Goal: Information Seeking & Learning: Learn about a topic

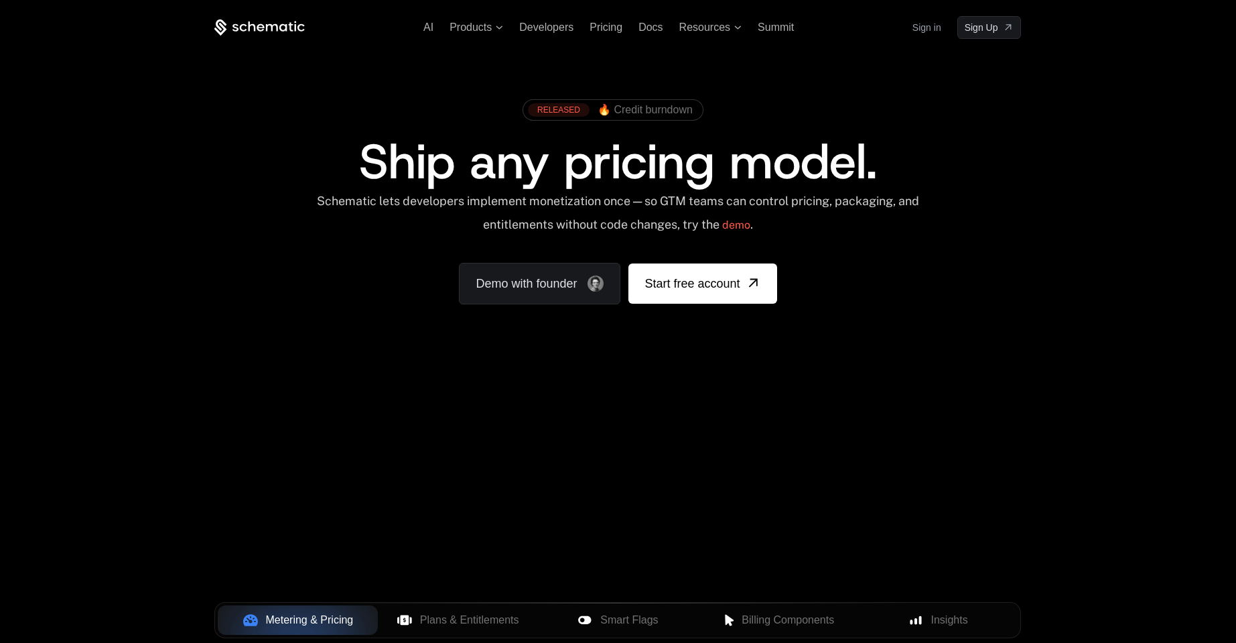
click at [930, 27] on link "Sign in" at bounding box center [927, 27] width 29 height 21
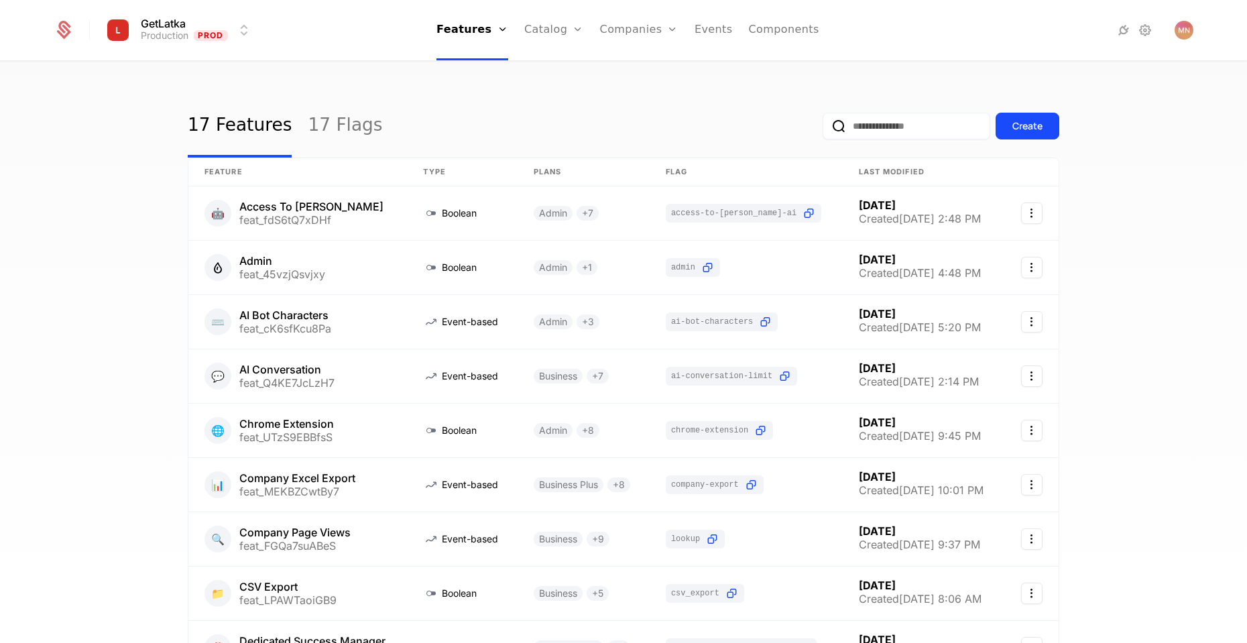
click at [621, 81] on div "Companies Users" at bounding box center [647, 76] width 94 height 64
click at [631, 71] on link "Companies" at bounding box center [647, 65] width 62 height 11
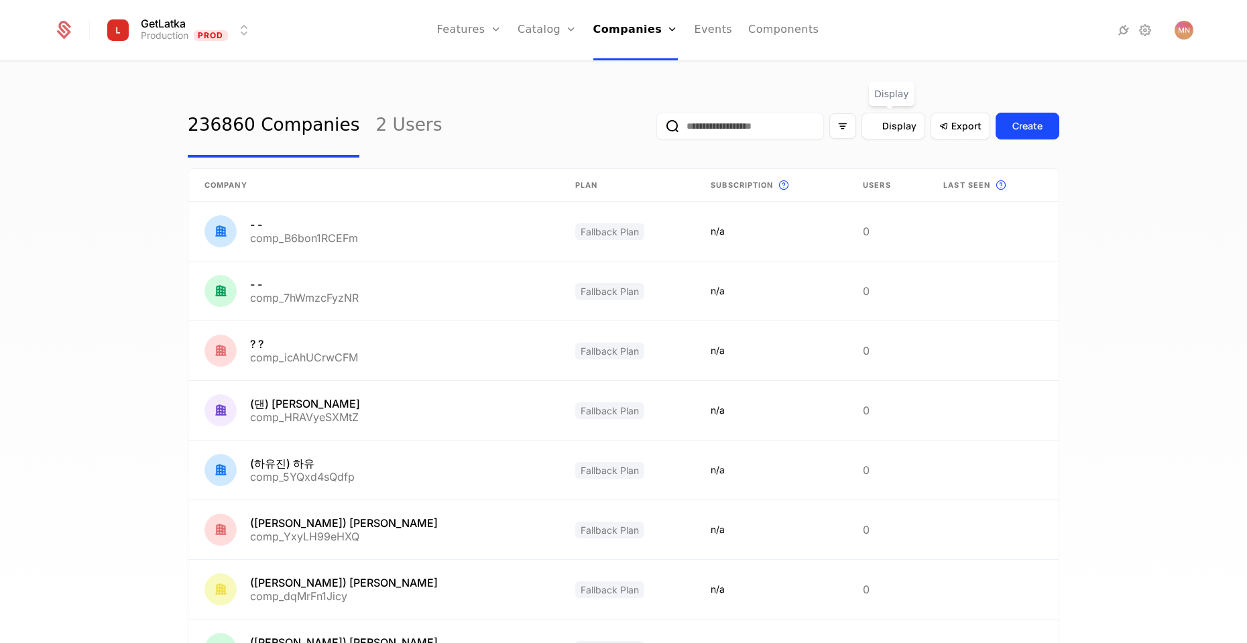
click at [897, 120] on span "Display" at bounding box center [899, 125] width 34 height 13
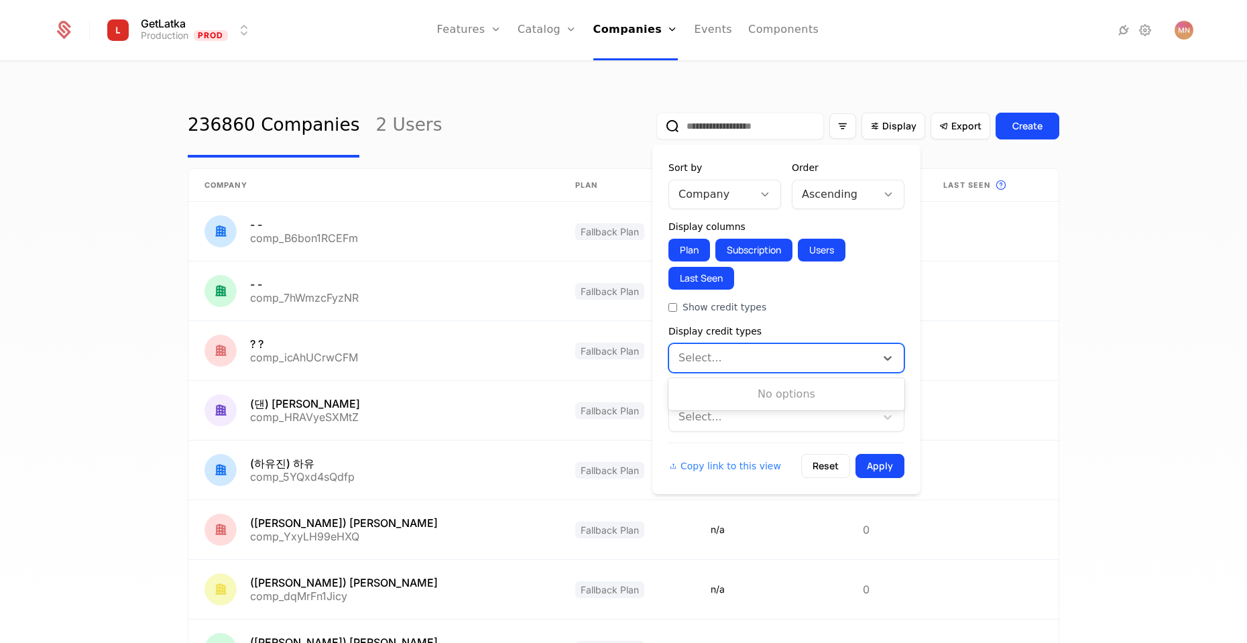
click at [751, 356] on div at bounding box center [772, 357] width 188 height 19
click at [824, 322] on form "Sort by Company Order Ascending Display columns Plan Subscription Users Last Se…" at bounding box center [786, 319] width 236 height 317
click at [726, 391] on div "Display features" at bounding box center [786, 389] width 236 height 13
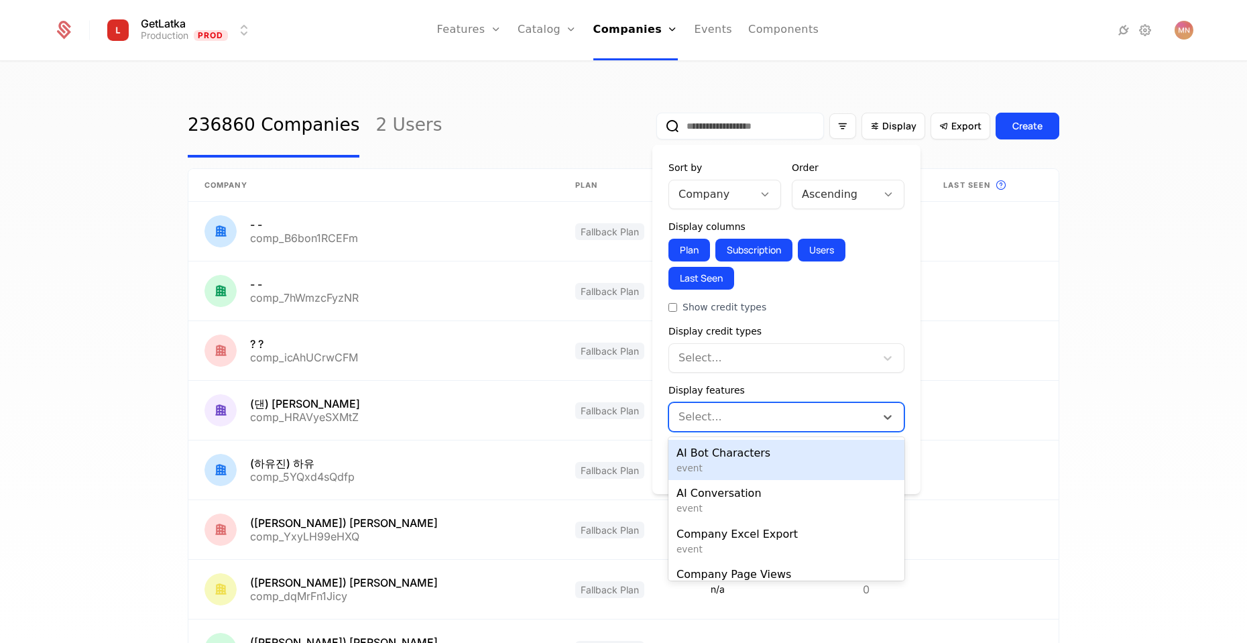
click at [720, 412] on div at bounding box center [772, 416] width 188 height 19
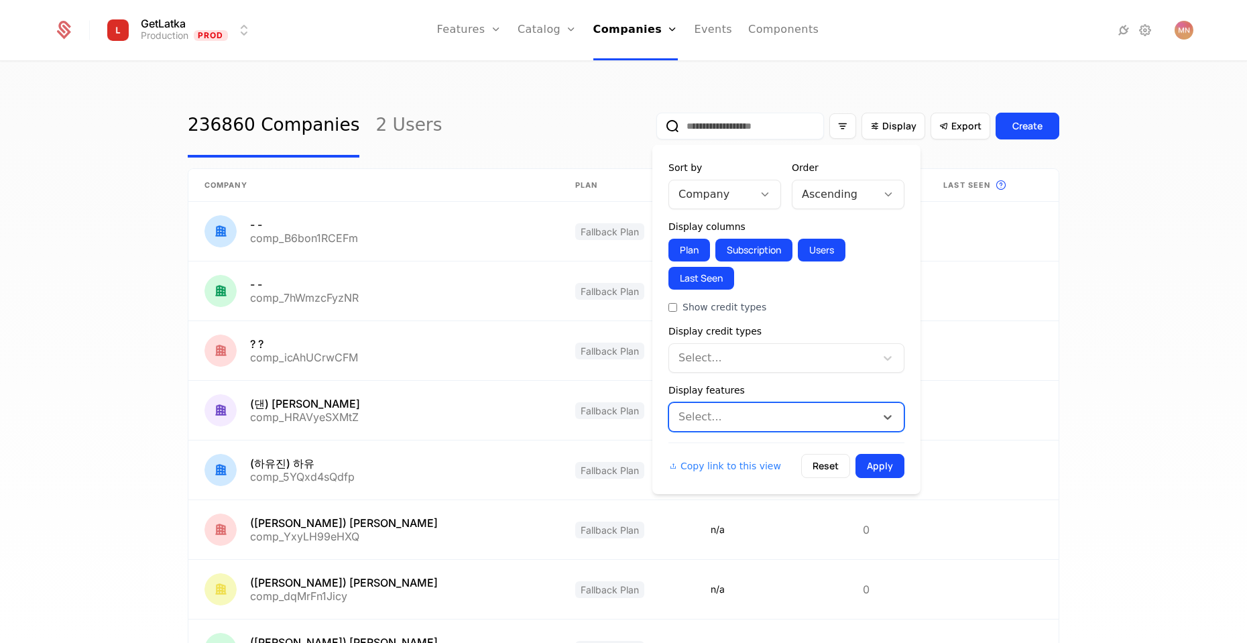
click at [720, 412] on div at bounding box center [772, 416] width 188 height 19
click at [869, 194] on div "Ascending" at bounding box center [834, 194] width 84 height 24
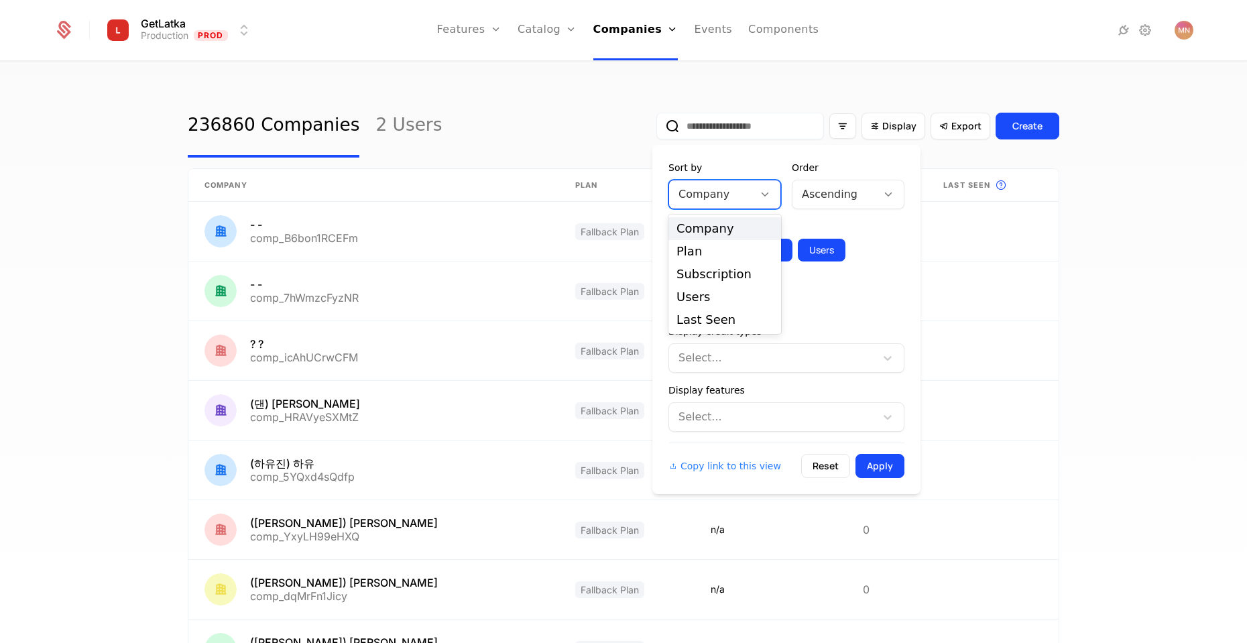
click at [735, 198] on div at bounding box center [711, 194] width 66 height 19
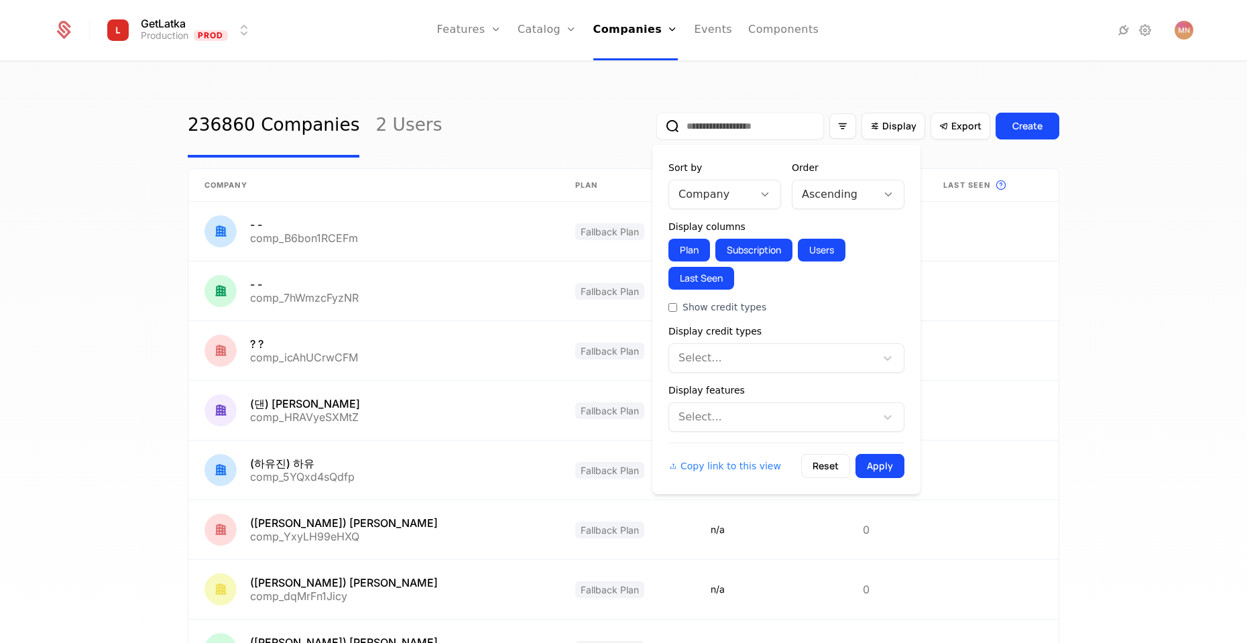
click at [893, 239] on div "Plan Subscription Users Last Seen" at bounding box center [786, 264] width 236 height 51
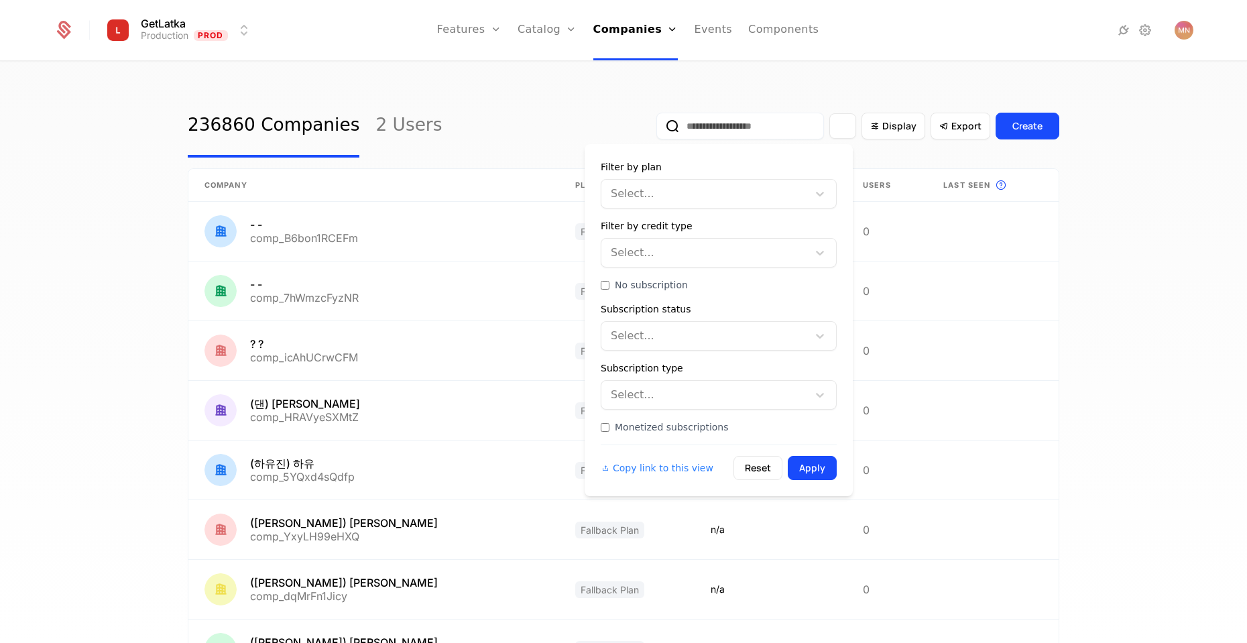
click at [836, 124] on icon "Filter options" at bounding box center [842, 126] width 12 height 12
click at [725, 186] on div at bounding box center [705, 193] width 188 height 19
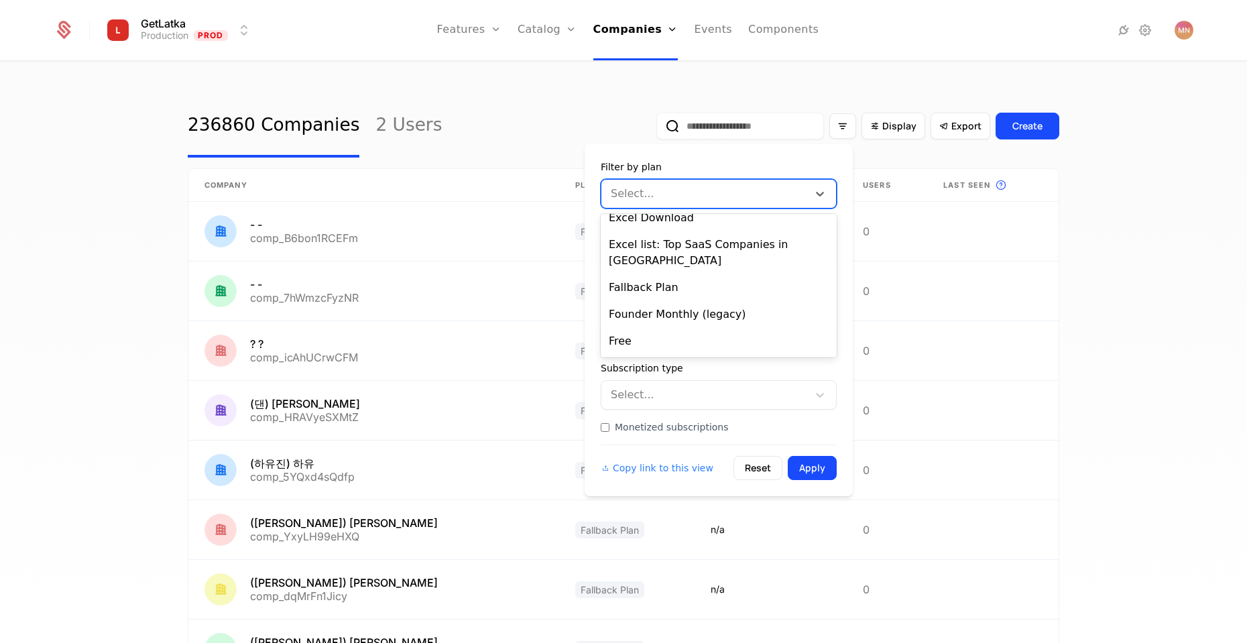
scroll to position [161, 0]
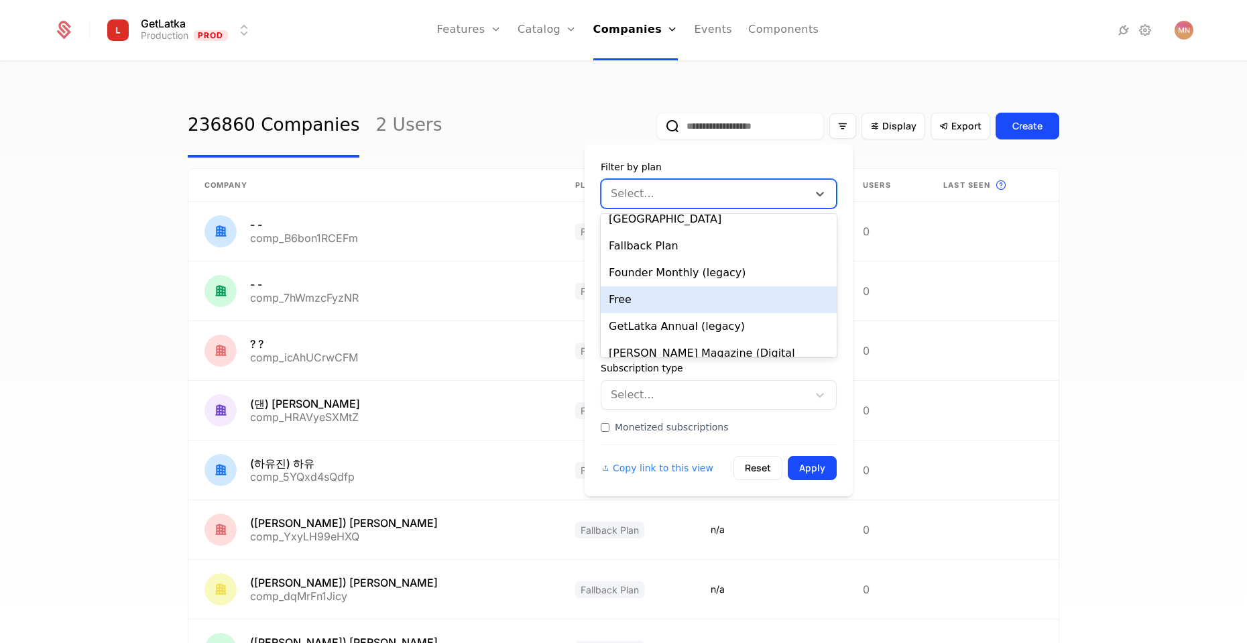
click at [706, 286] on div "Free" at bounding box center [718, 299] width 236 height 27
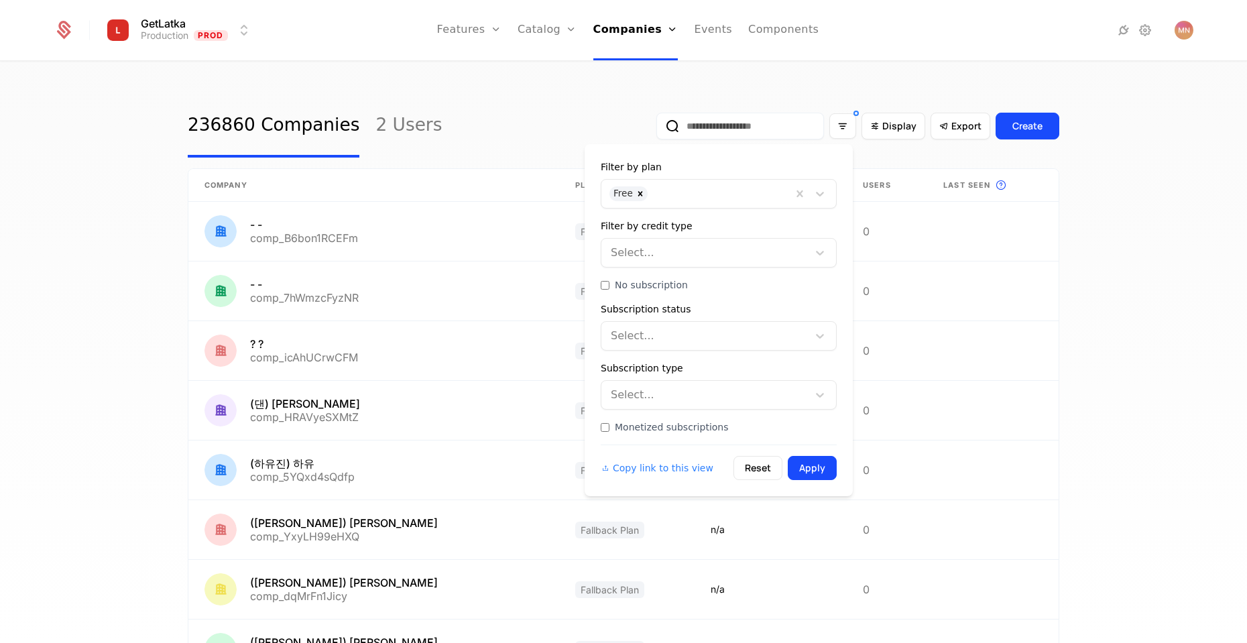
click at [804, 468] on button "Apply" at bounding box center [811, 468] width 49 height 24
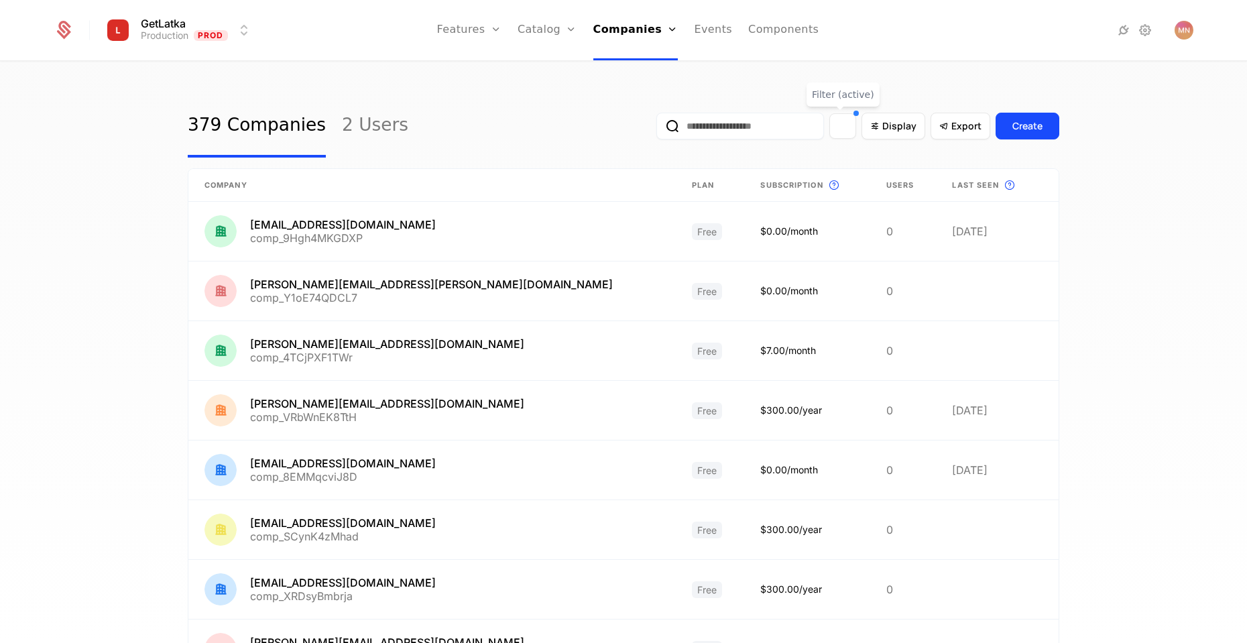
click at [848, 129] on div "Filter options" at bounding box center [842, 125] width 27 height 25
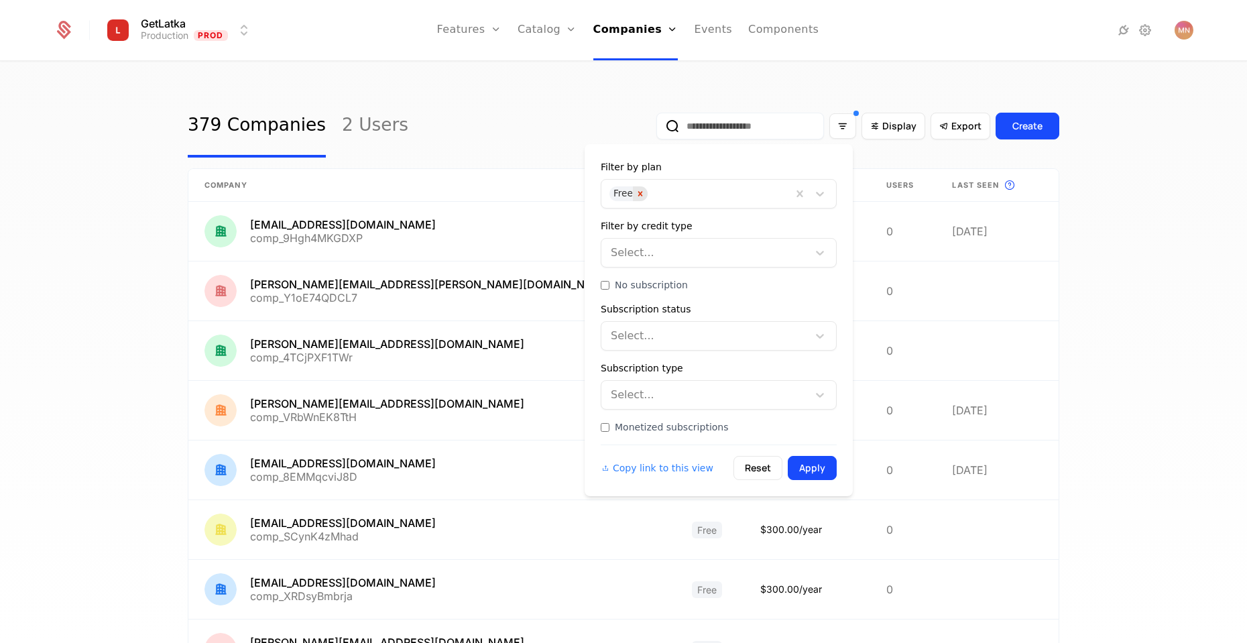
click at [639, 196] on icon "Remove Free" at bounding box center [639, 193] width 9 height 9
click at [818, 468] on button "Apply" at bounding box center [811, 468] width 49 height 24
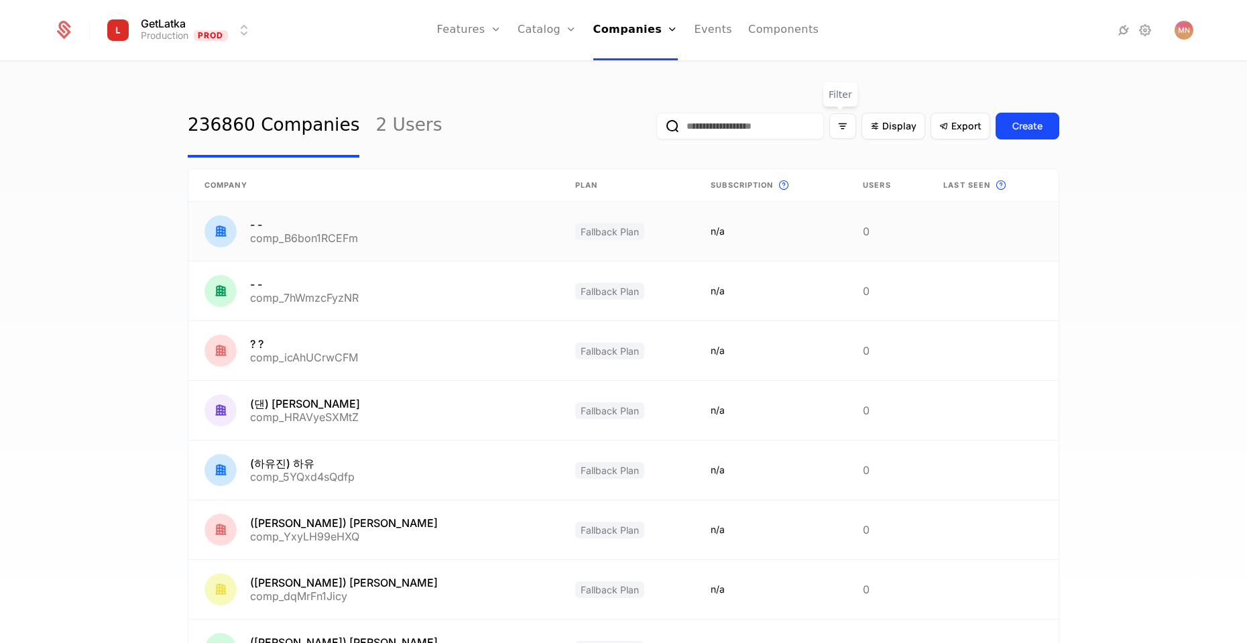
click at [566, 237] on link at bounding box center [627, 231] width 136 height 59
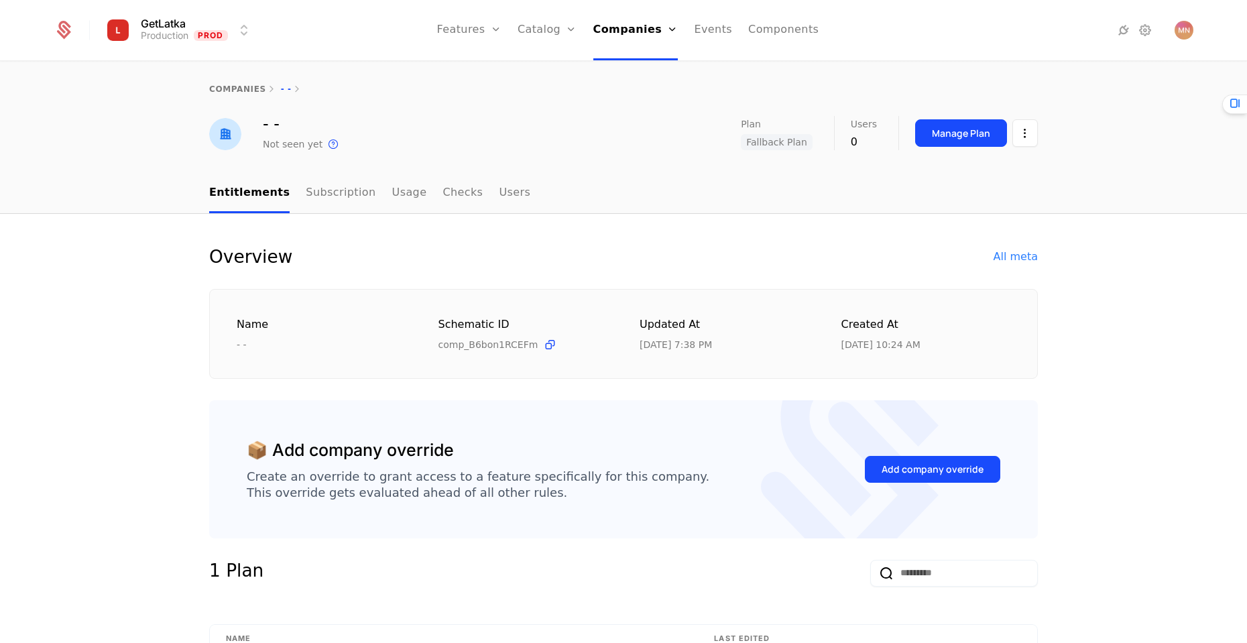
click at [282, 146] on div "Not seen yet" at bounding box center [293, 143] width 60 height 13
click at [628, 71] on link "Companies" at bounding box center [640, 65] width 62 height 11
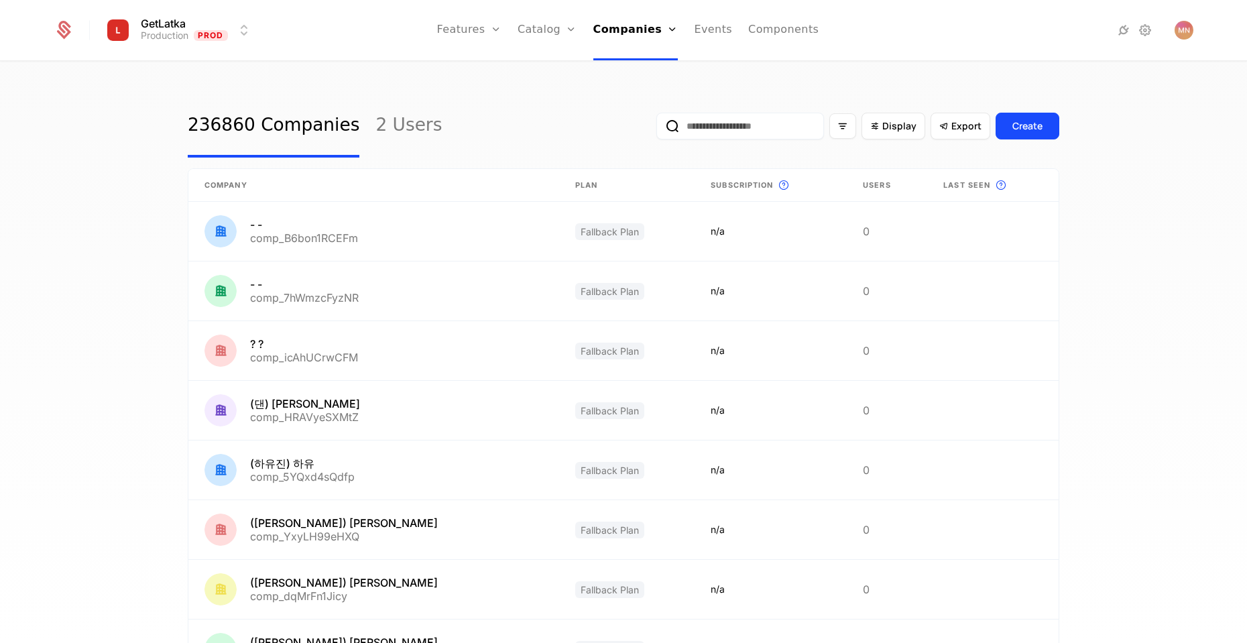
click at [552, 71] on link "Plans" at bounding box center [567, 65] width 69 height 11
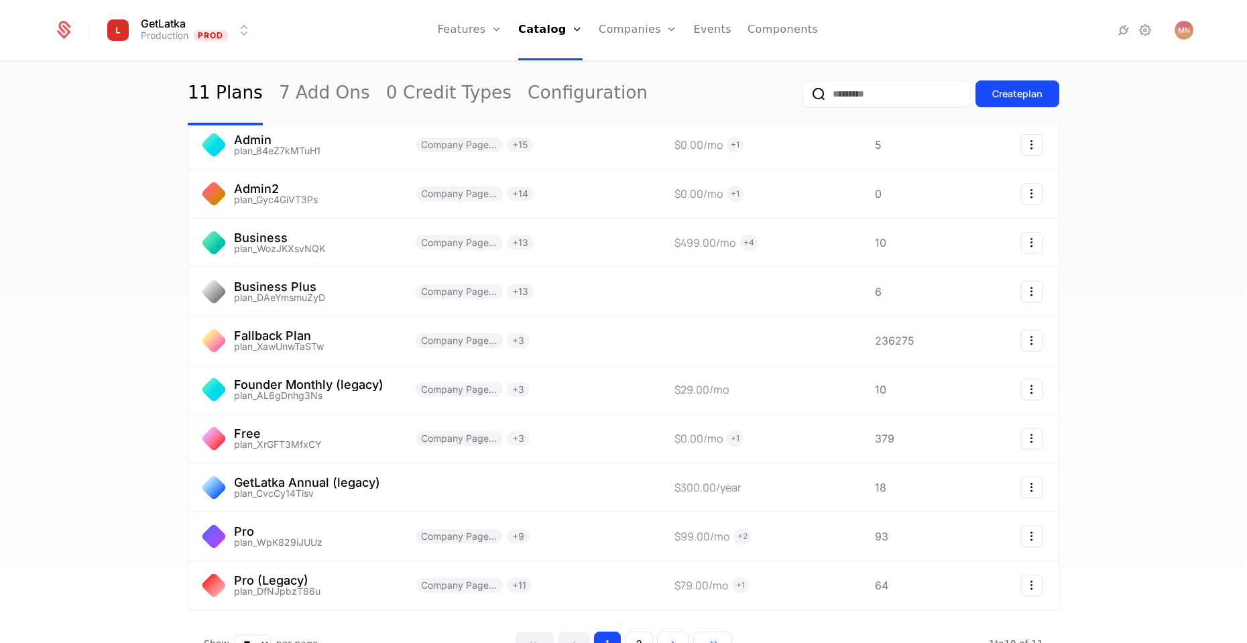
scroll to position [65, 0]
click at [259, 336] on link at bounding box center [293, 341] width 211 height 48
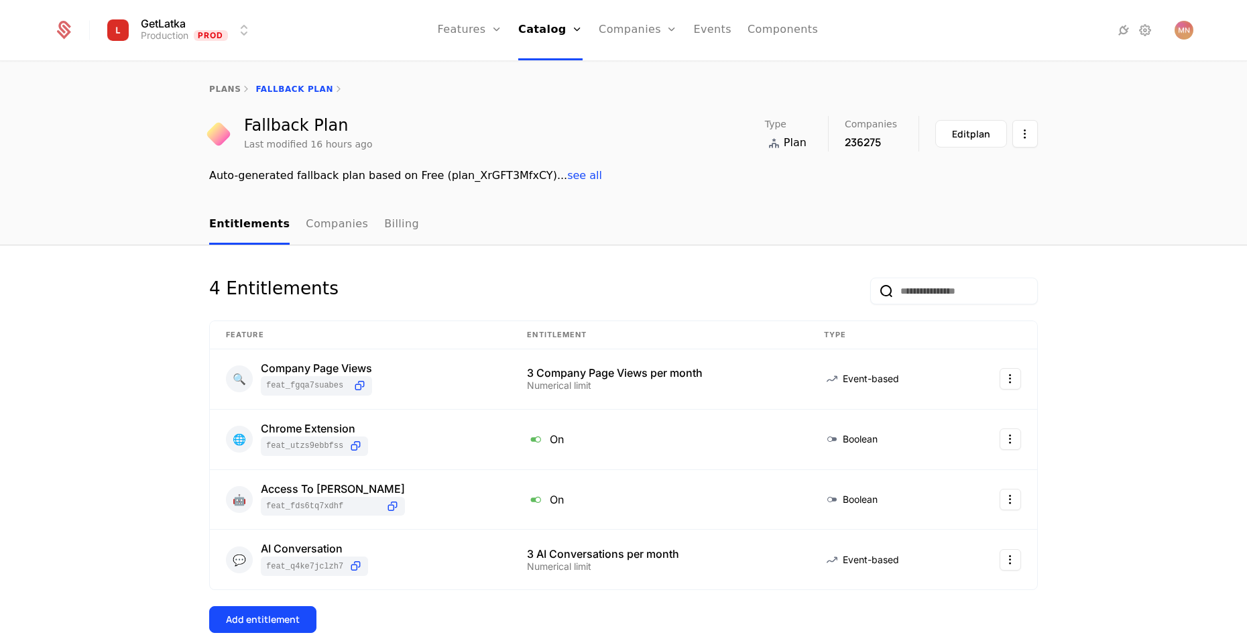
click at [198, 87] on div "plans Fallback Plan" at bounding box center [623, 89] width 871 height 11
click at [202, 87] on div "plans Fallback Plan" at bounding box center [623, 89] width 871 height 11
click at [215, 88] on link "plans" at bounding box center [224, 88] width 31 height 9
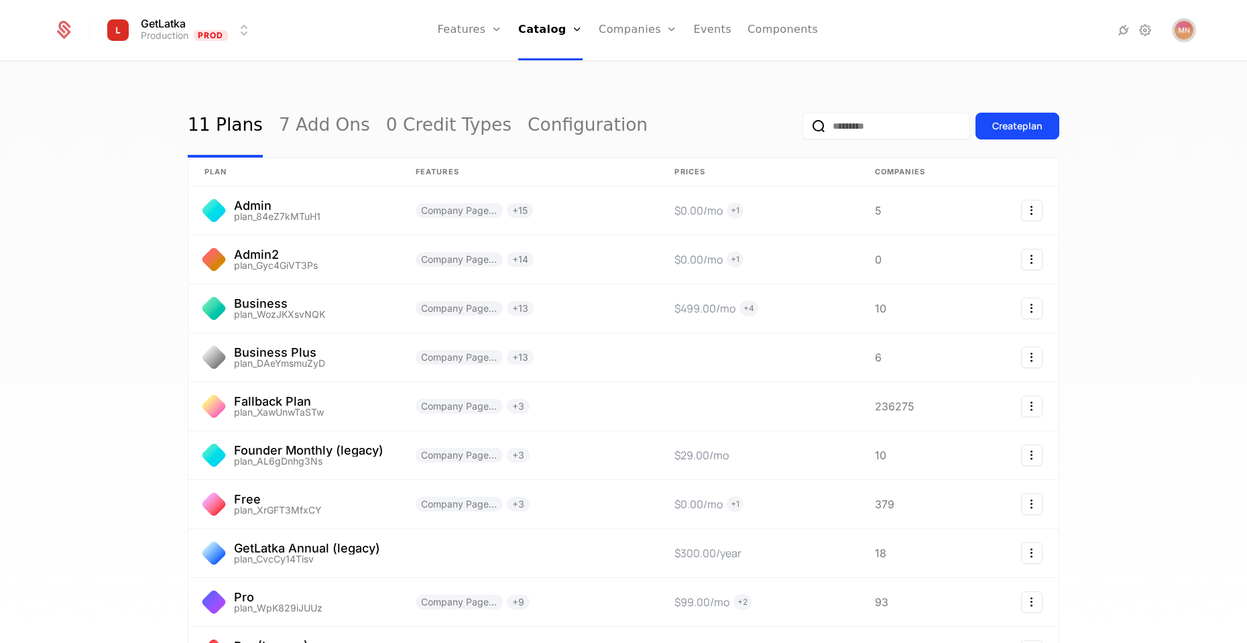
click at [1184, 28] on img "Open user button" at bounding box center [1183, 30] width 19 height 19
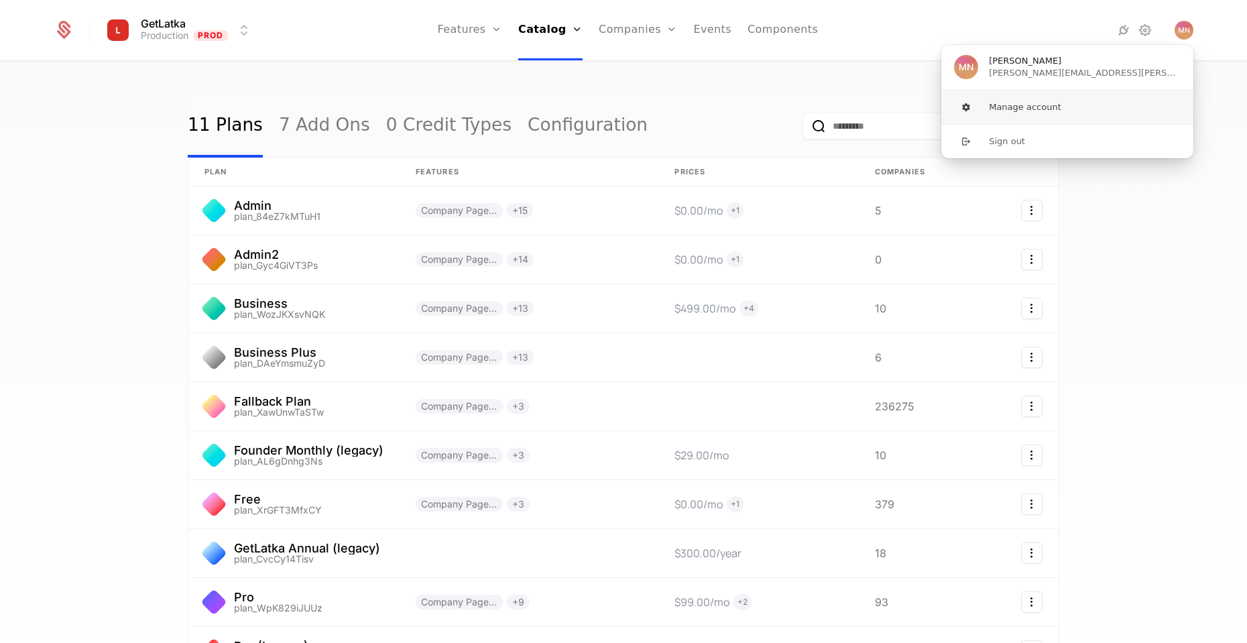
click at [983, 106] on button "Manage account" at bounding box center [1066, 107] width 253 height 34
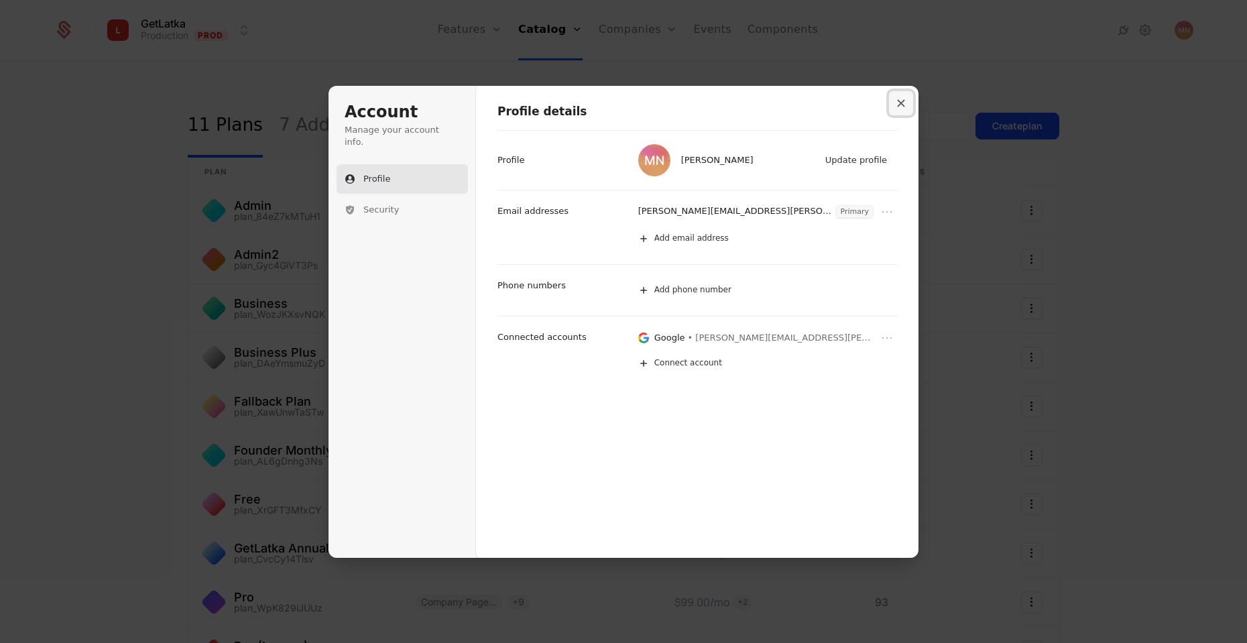
click at [907, 105] on button "Close modal" at bounding box center [901, 103] width 24 height 24
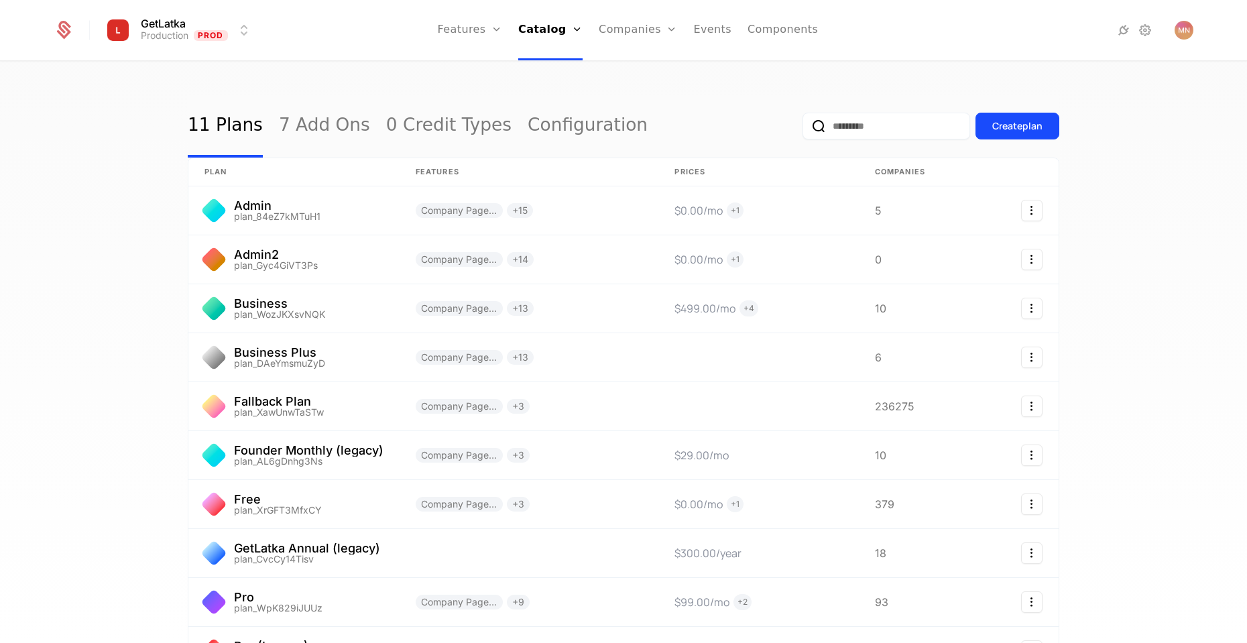
click at [1139, 29] on icon at bounding box center [1145, 30] width 16 height 16
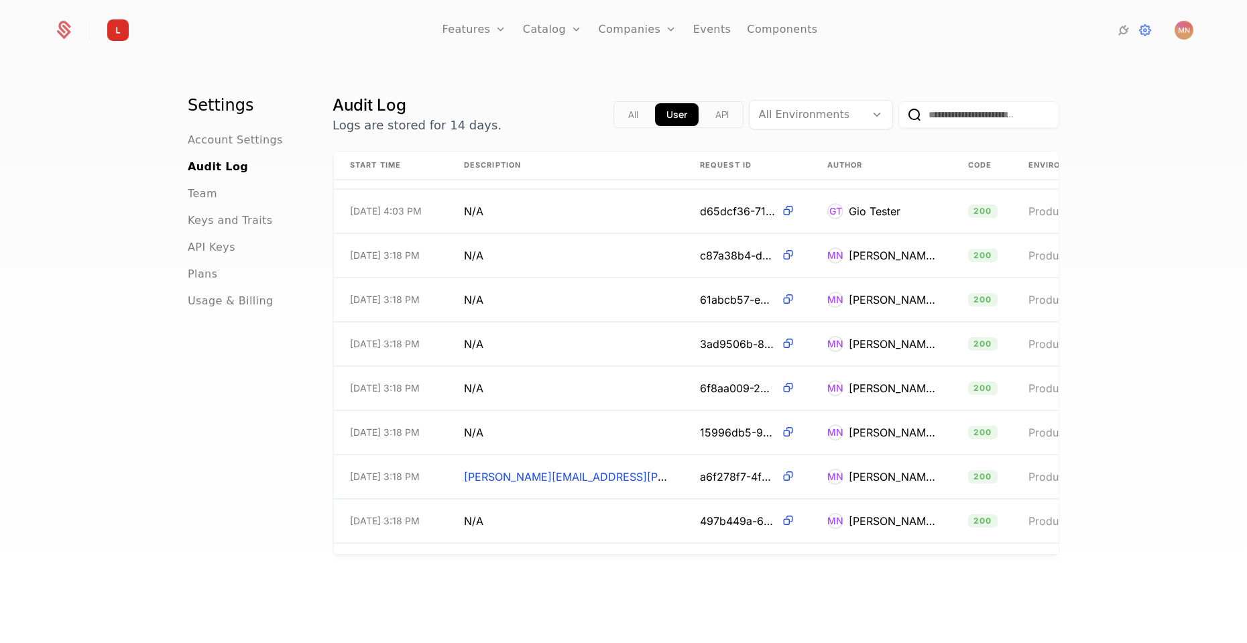
scroll to position [3980, 0]
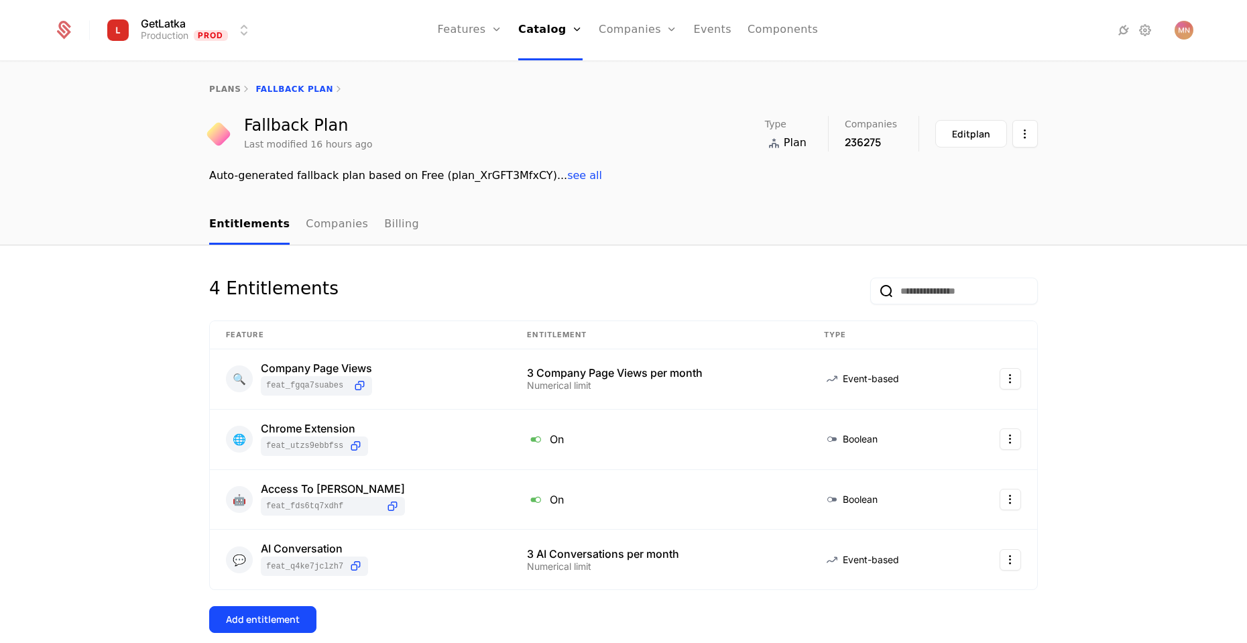
click at [1007, 131] on div "Edit plan" at bounding box center [986, 133] width 103 height 27
click at [1023, 145] on html "GetLatka Production Prod Features Features Flags Catalog Plans Add Ons Credits …" at bounding box center [623, 321] width 1247 height 643
click at [968, 137] on html "GetLatka Production Prod Features Features Flags Catalog Plans Add Ons Credits …" at bounding box center [623, 321] width 1247 height 643
click at [968, 137] on div "Edit plan" at bounding box center [971, 133] width 38 height 13
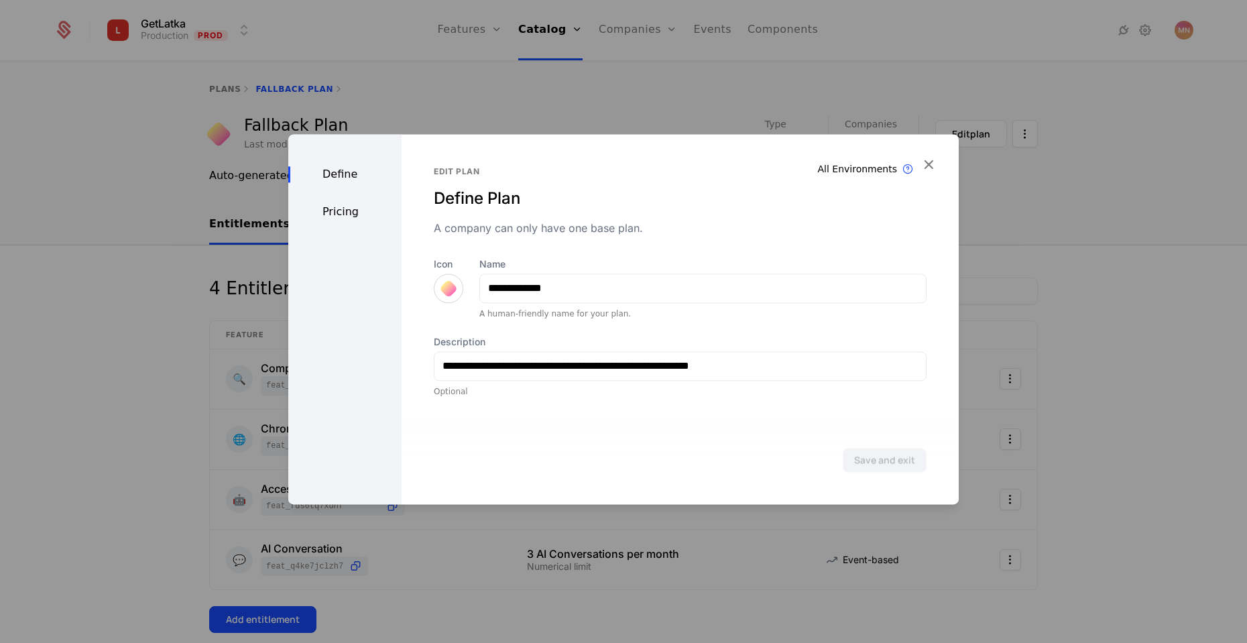
click at [334, 210] on div "Pricing" at bounding box center [344, 212] width 113 height 16
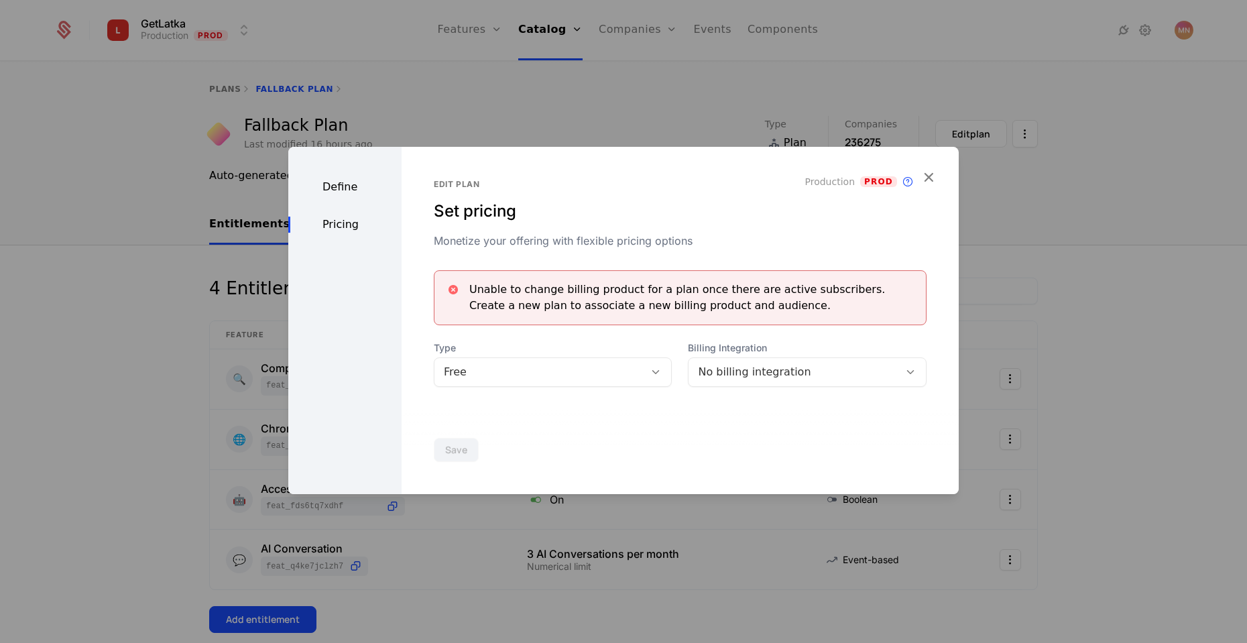
click at [340, 187] on div "Define" at bounding box center [344, 187] width 113 height 16
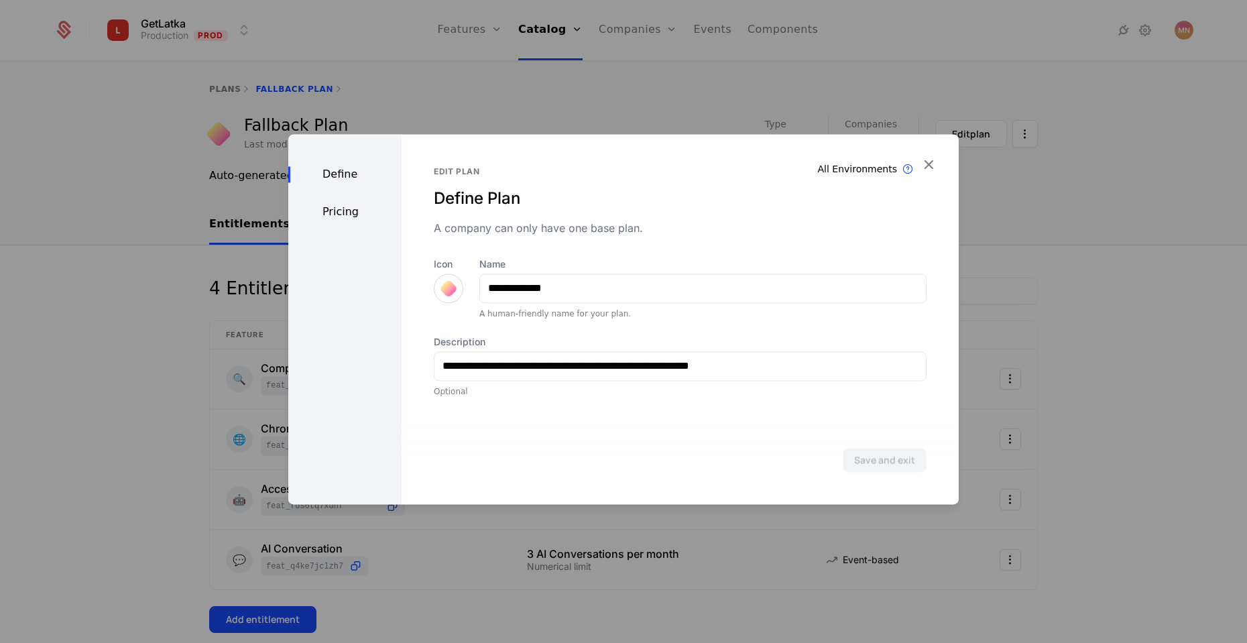
click at [934, 165] on icon "button" at bounding box center [927, 163] width 17 height 17
